Goal: Check status

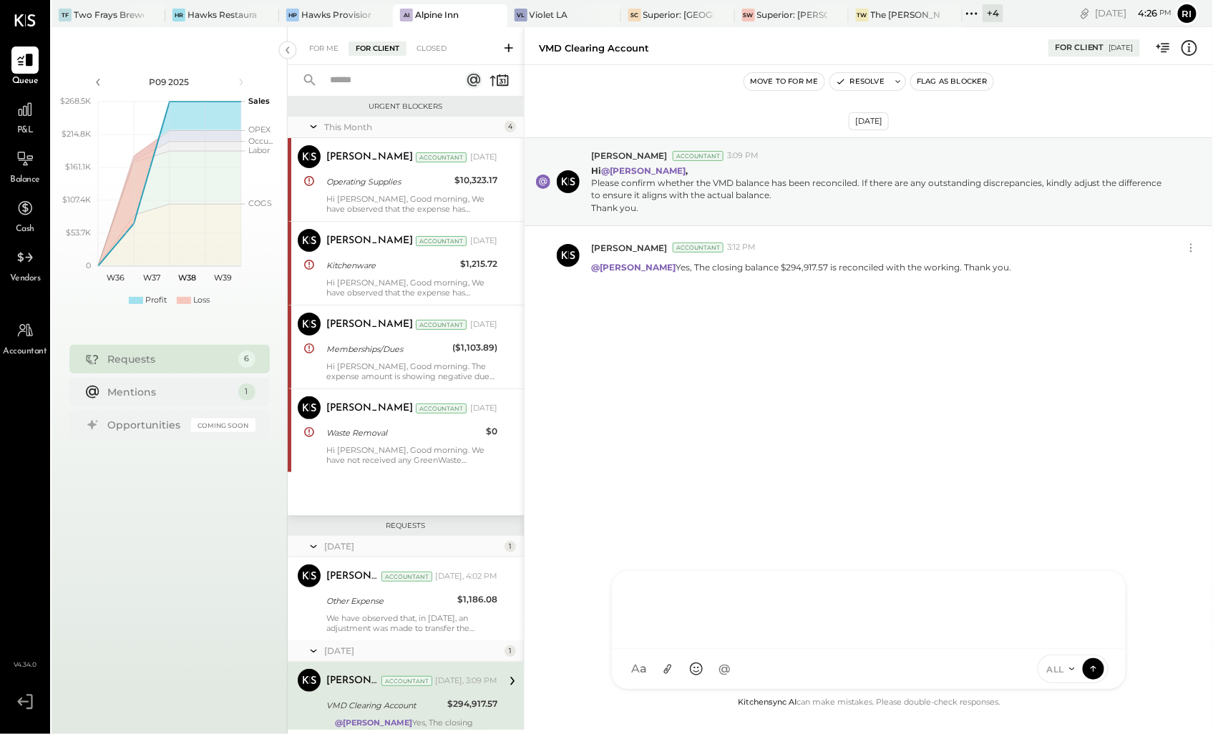
scroll to position [68, 0]
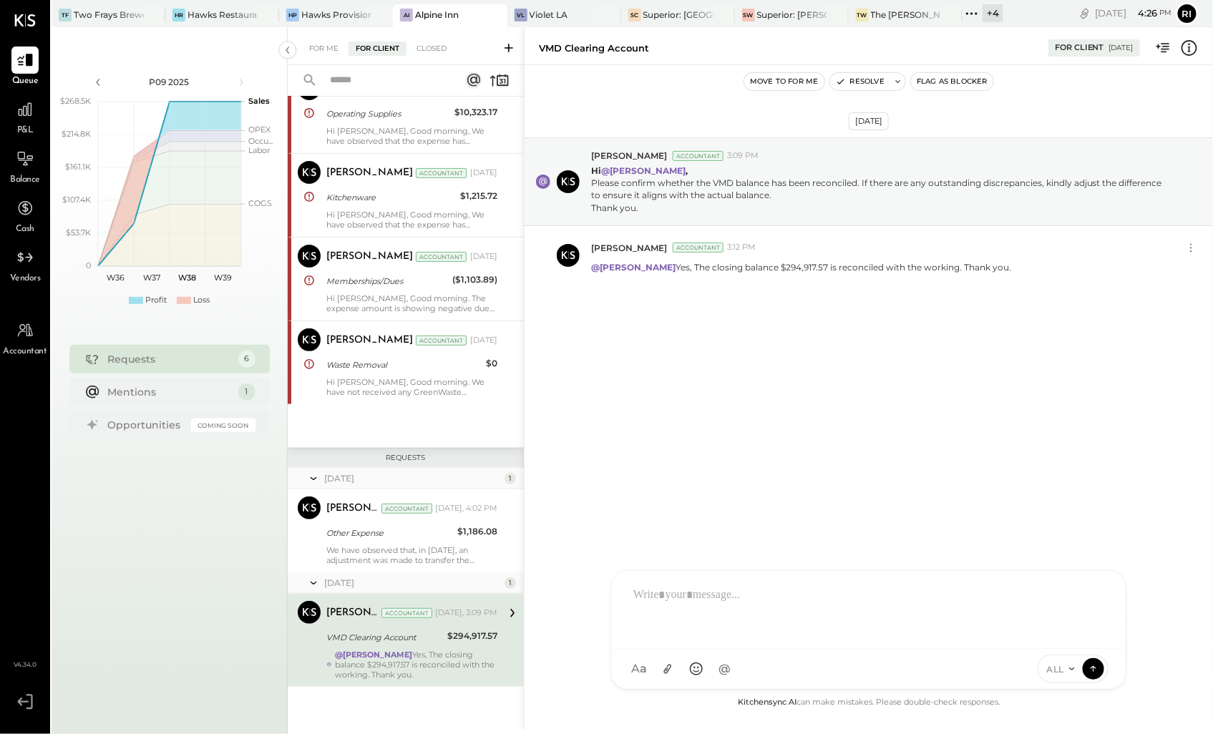
click at [978, 12] on icon at bounding box center [972, 13] width 19 height 19
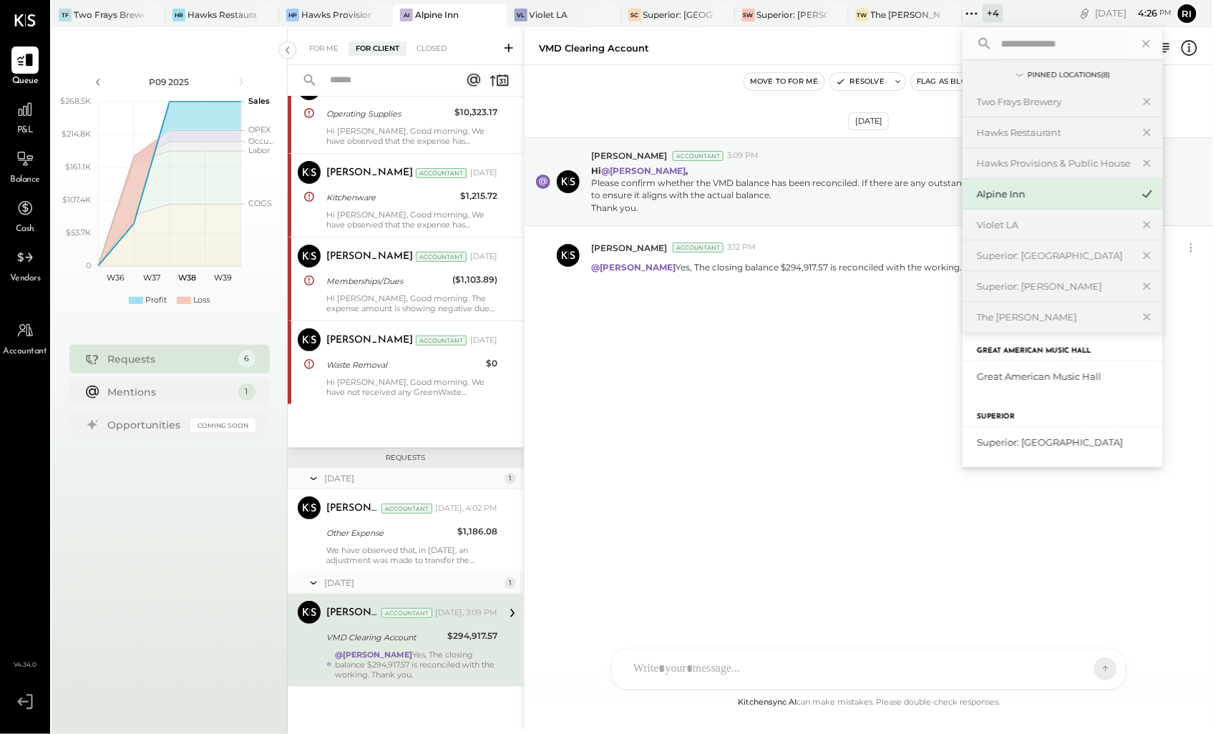
scroll to position [104, 0]
click at [1059, 449] on div "Superior: [GEOGRAPHIC_DATA]" at bounding box center [1063, 442] width 200 height 30
click at [1010, 439] on div "Superior: [GEOGRAPHIC_DATA]" at bounding box center [1054, 442] width 155 height 14
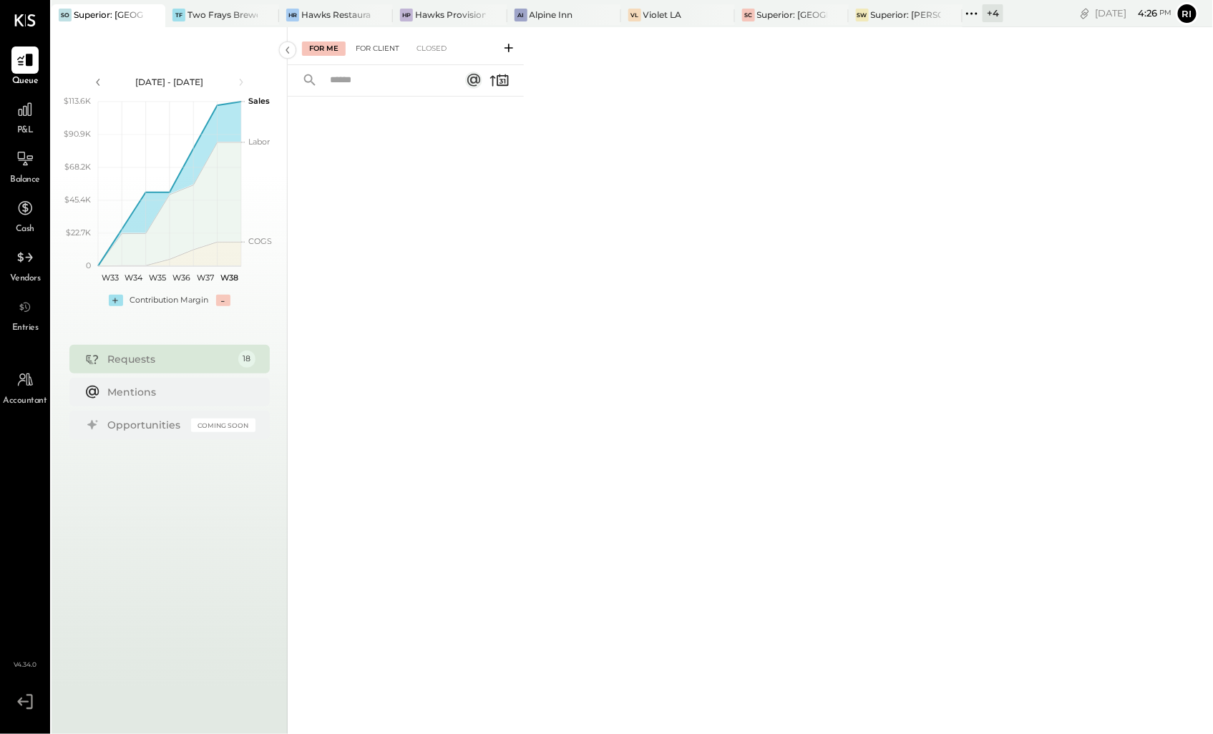
click at [378, 44] on div "For Client" at bounding box center [378, 49] width 58 height 14
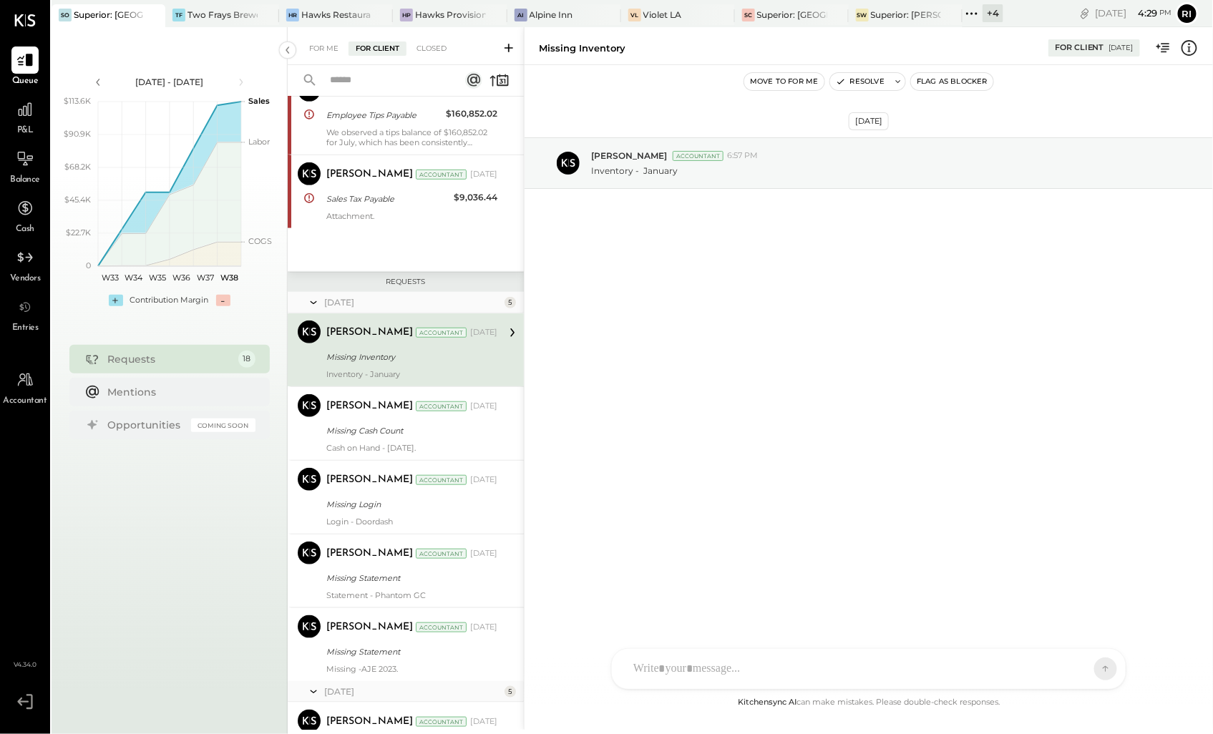
scroll to position [397, 0]
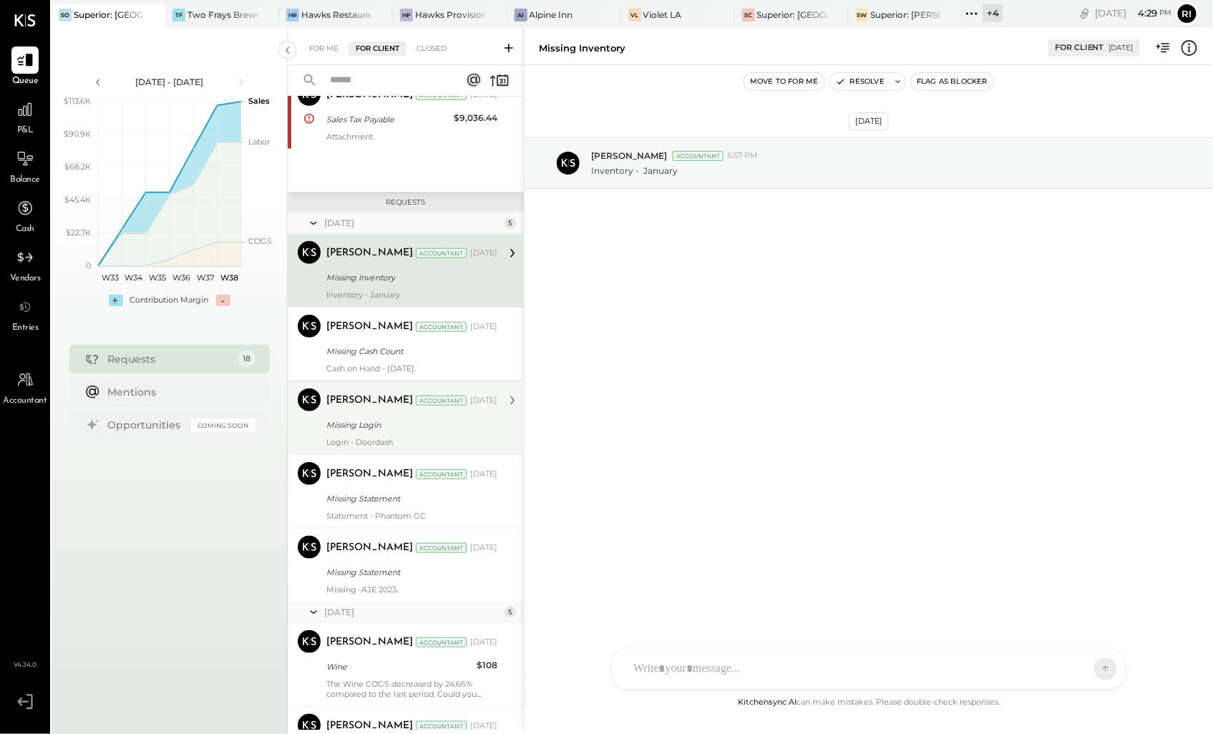
click at [449, 437] on div "[PERSON_NAME] Accountant [DATE] Missing Login Login - Doordash" at bounding box center [411, 418] width 171 height 59
